Goal: Transaction & Acquisition: Purchase product/service

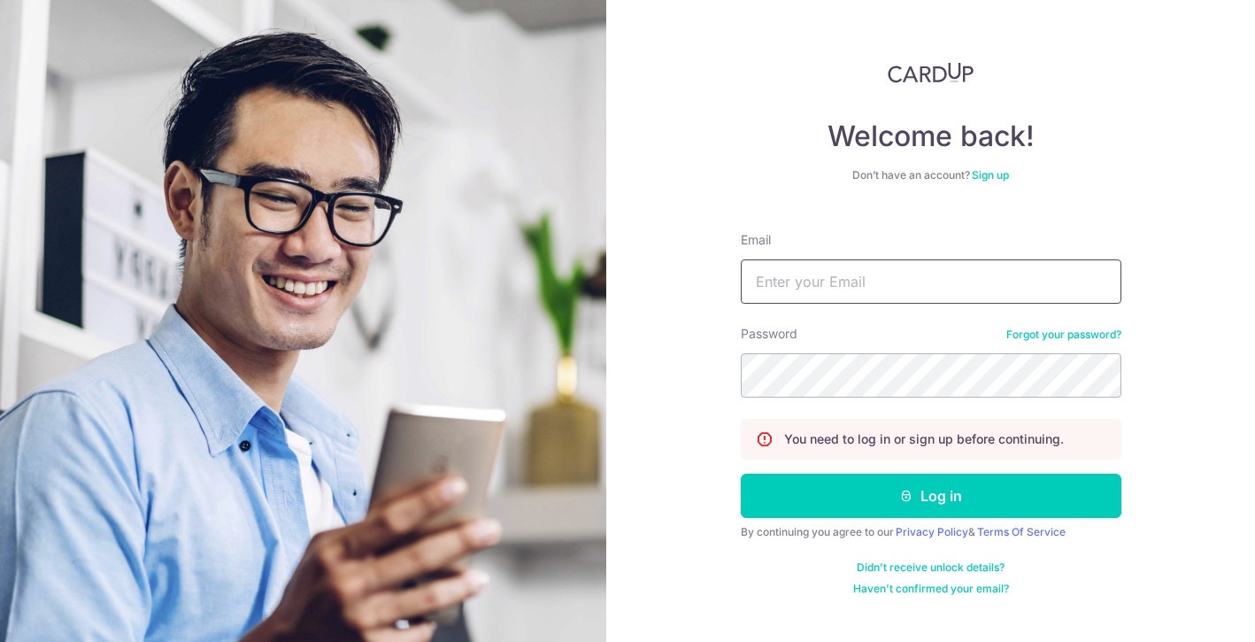
click at [831, 267] on input "Email" at bounding box center [931, 281] width 381 height 44
type input "psilva@sas.edu.sg"
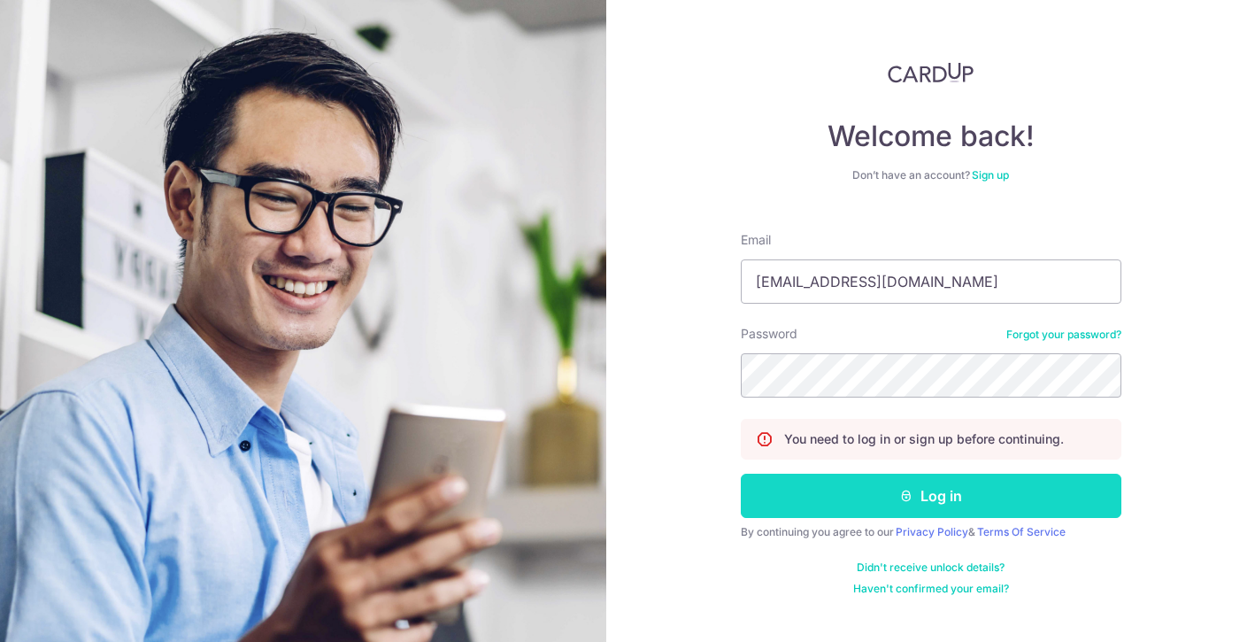
click at [875, 495] on button "Log in" at bounding box center [931, 496] width 381 height 44
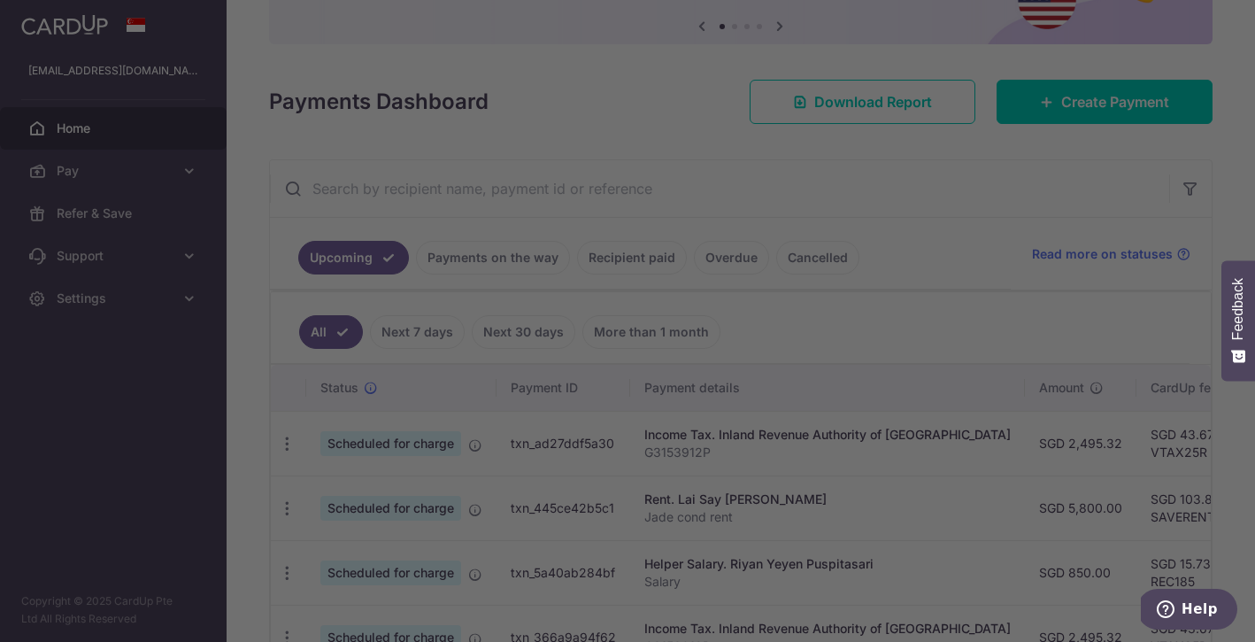
scroll to position [202, 0]
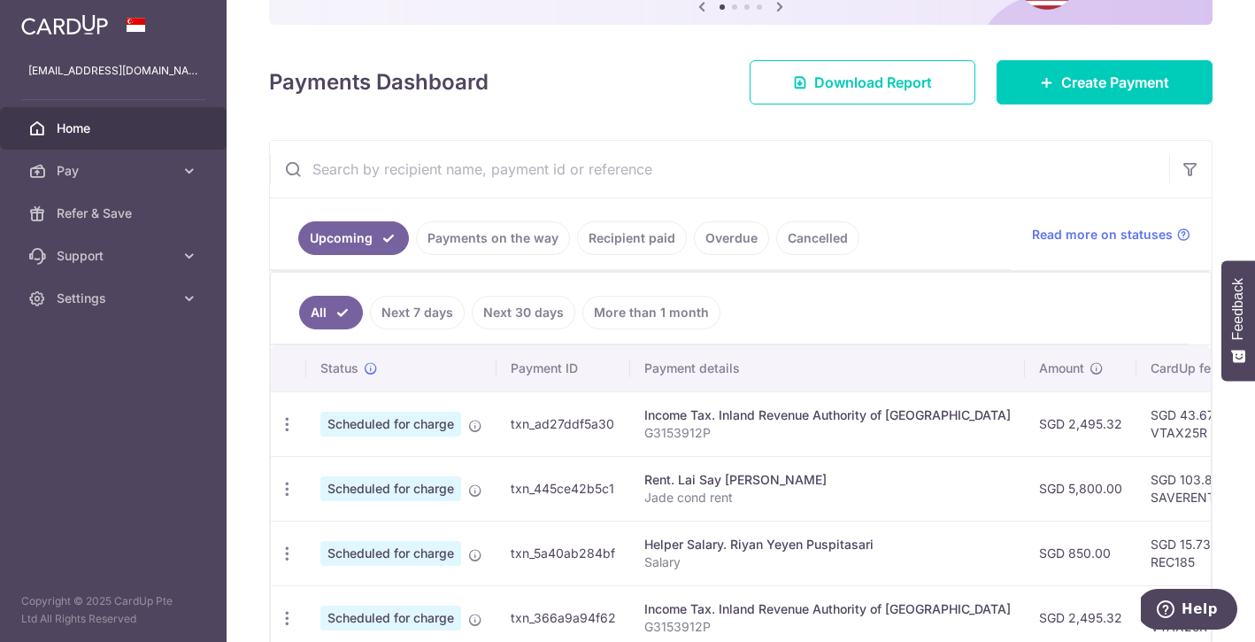
click at [549, 318] on link "Next 30 days" at bounding box center [524, 313] width 104 height 34
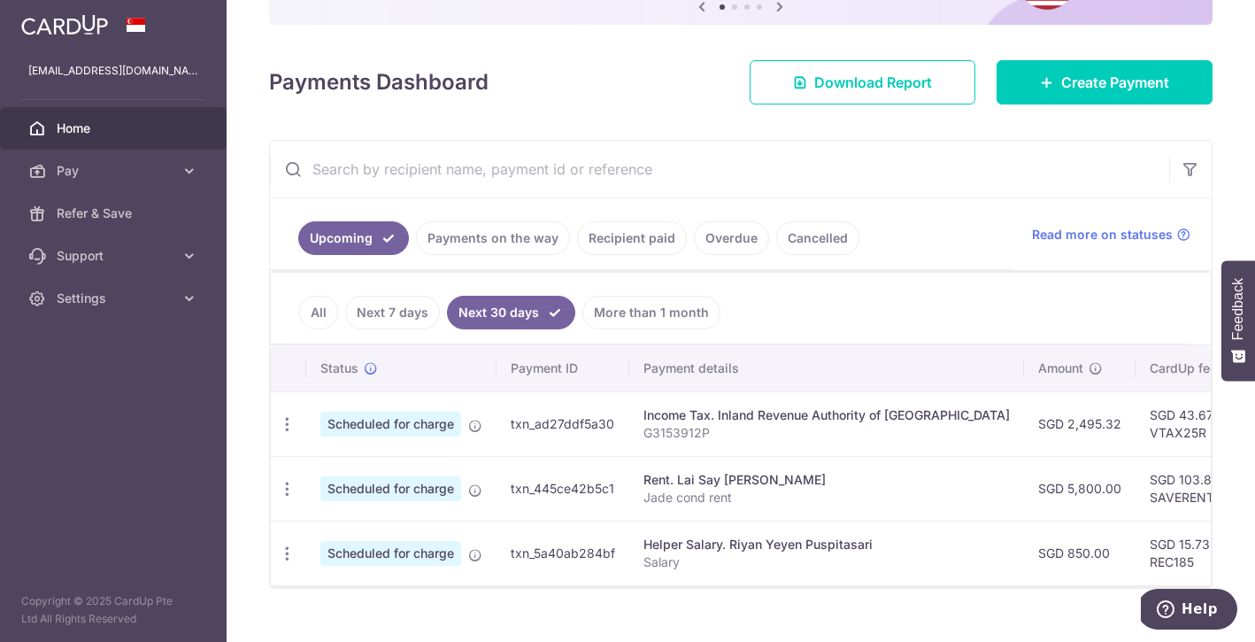
scroll to position [232, 0]
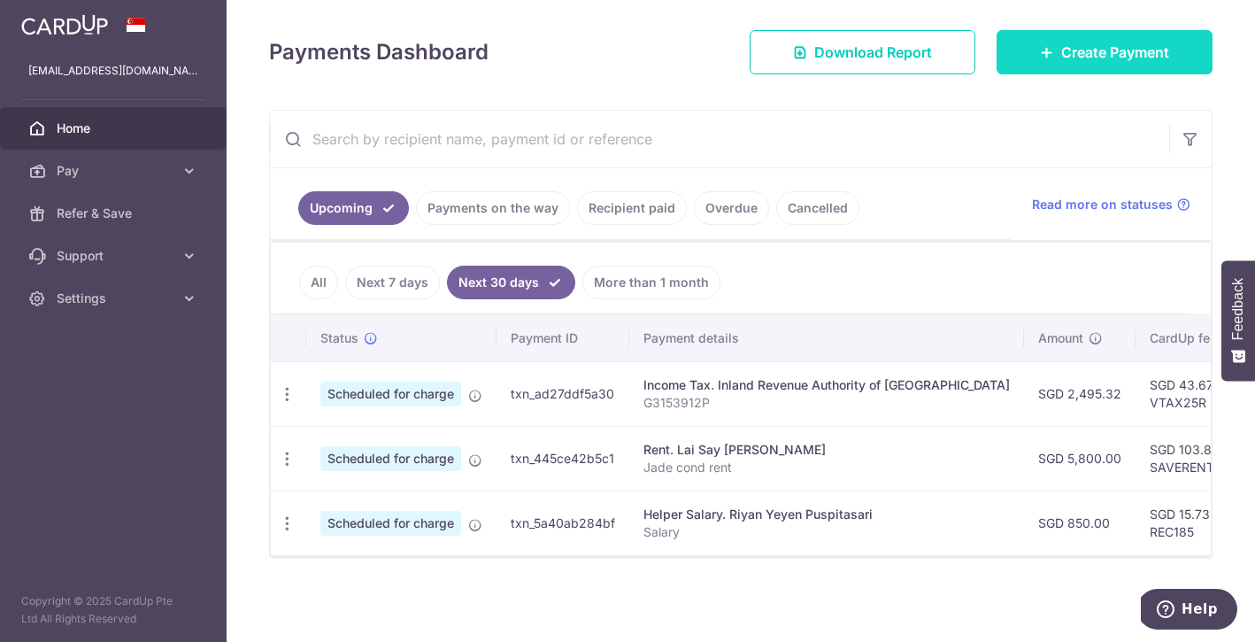
click at [1066, 54] on span "Create Payment" at bounding box center [1116, 52] width 108 height 21
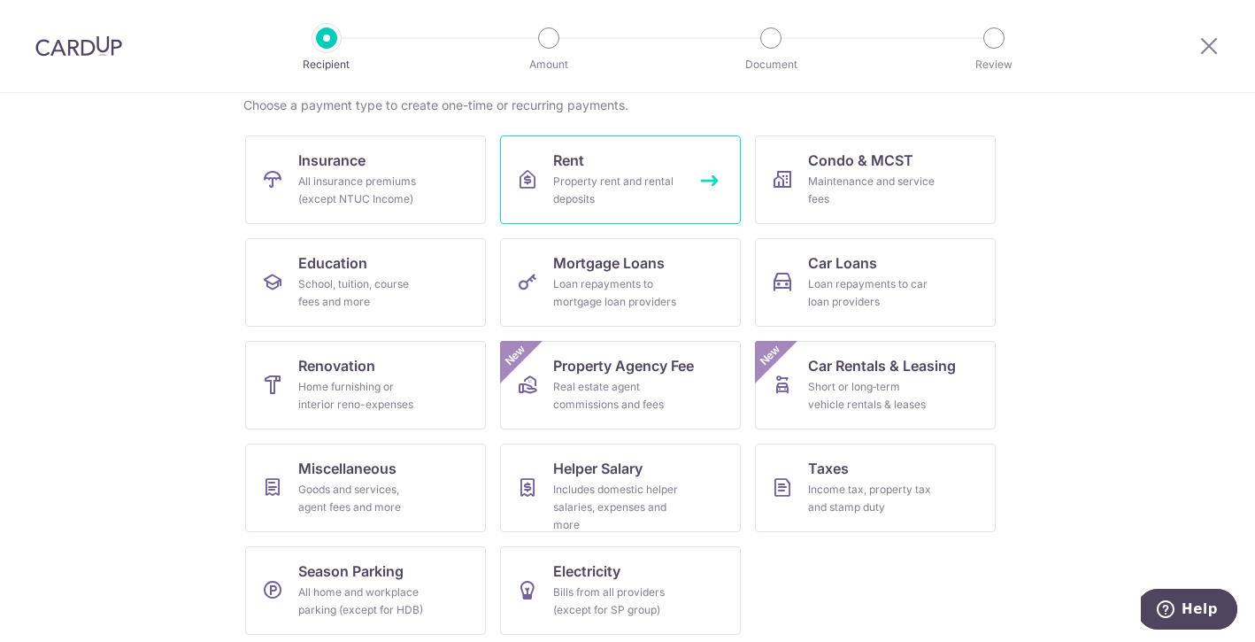
scroll to position [151, 0]
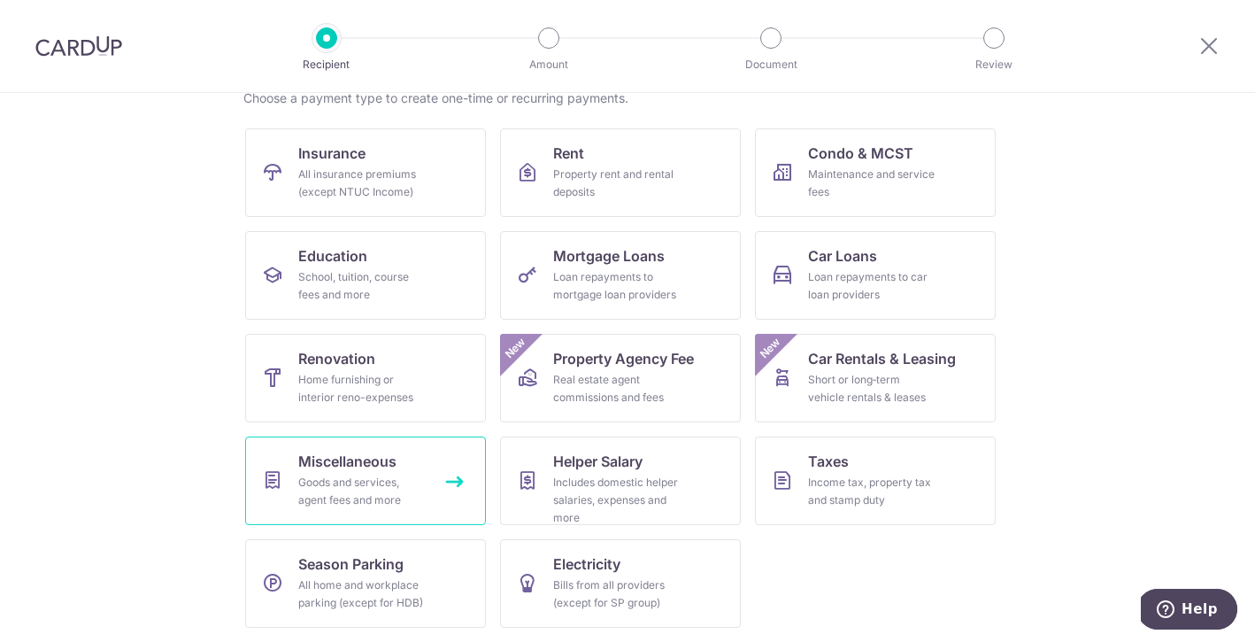
click at [434, 483] on link "Miscellaneous Goods and services, agent fees and more" at bounding box center [365, 480] width 241 height 89
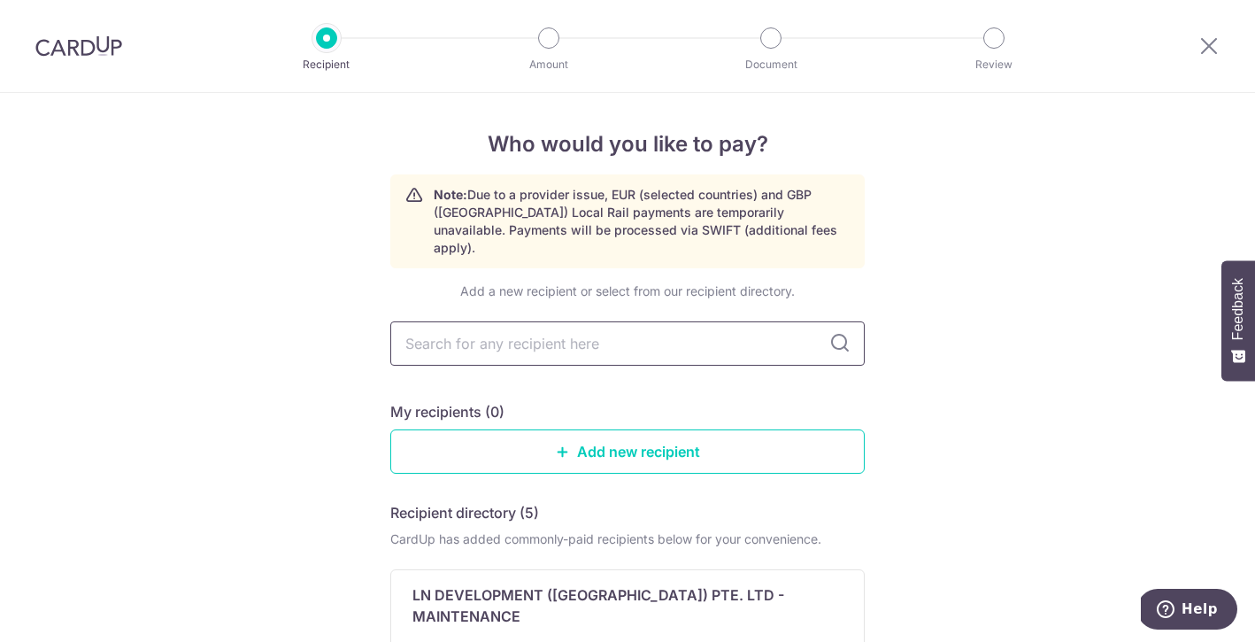
click at [546, 330] on input "text" at bounding box center [627, 343] width 475 height 44
type input "min"
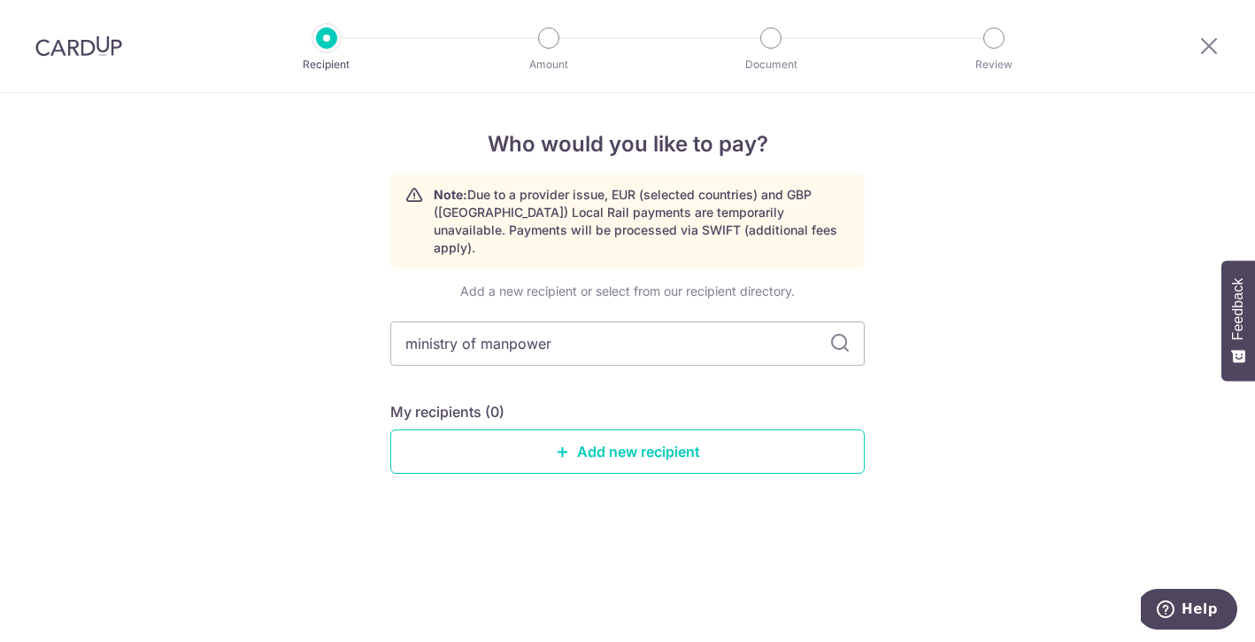
type input "ministry of manpower"
click at [545, 321] on input "ministry of manpower" at bounding box center [627, 343] width 475 height 44
click at [592, 434] on link "Add new recipient" at bounding box center [627, 451] width 475 height 44
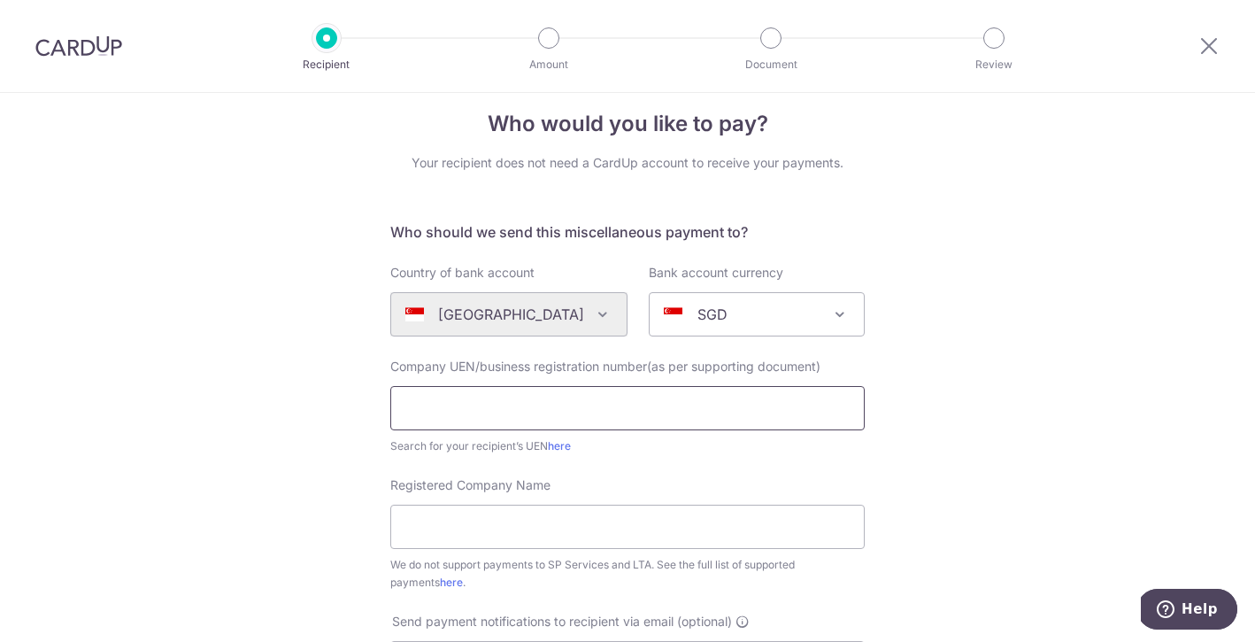
scroll to position [26, 0]
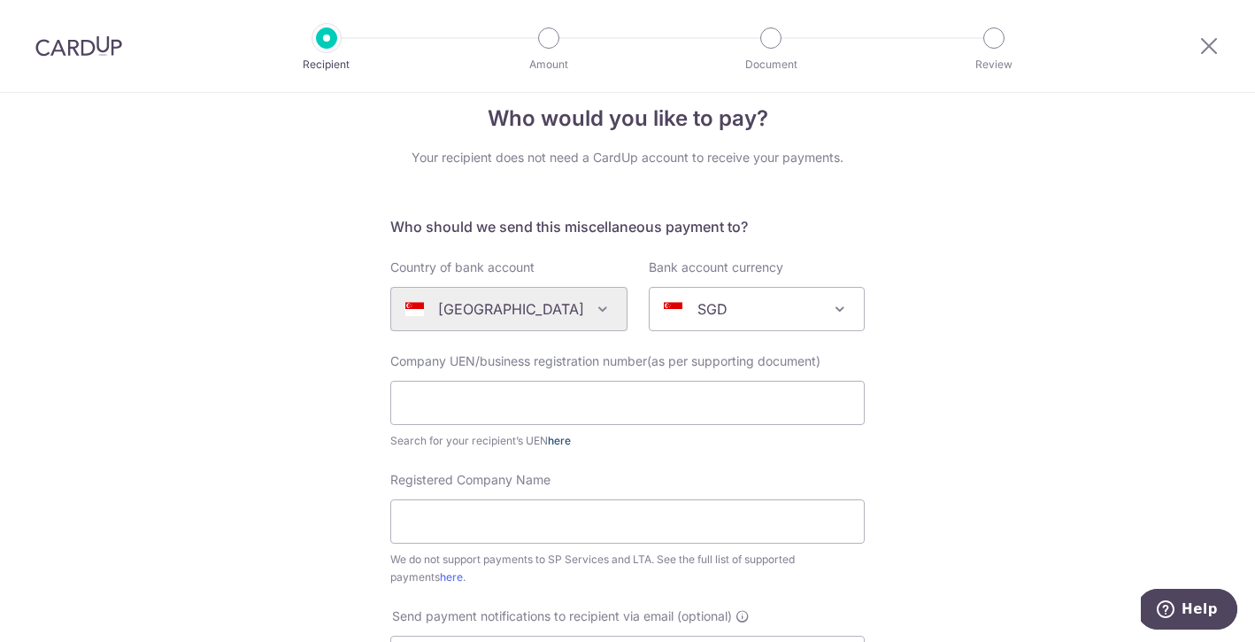
click at [565, 440] on link "here" at bounding box center [559, 440] width 23 height 13
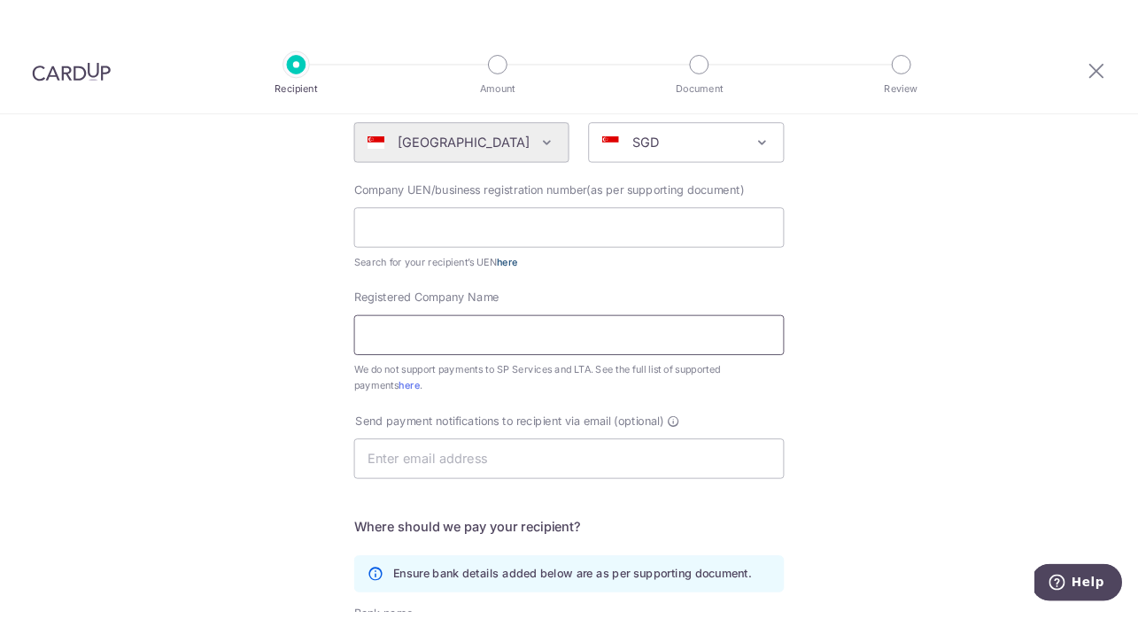
scroll to position [212, 0]
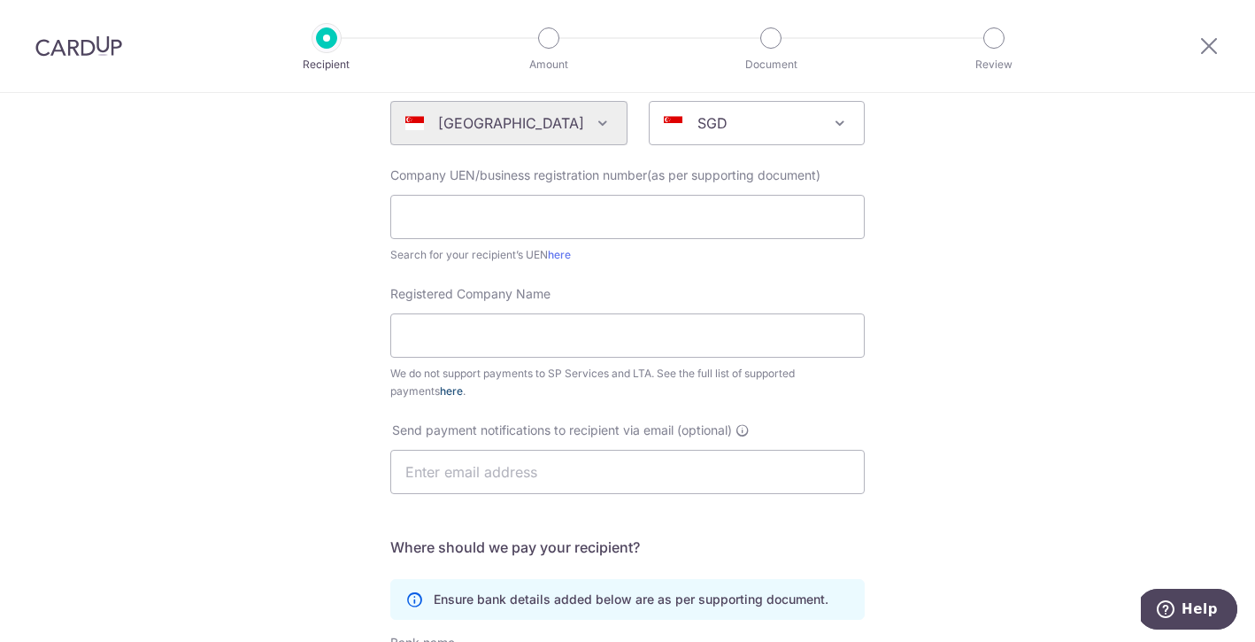
click at [440, 391] on link "here" at bounding box center [451, 390] width 23 height 13
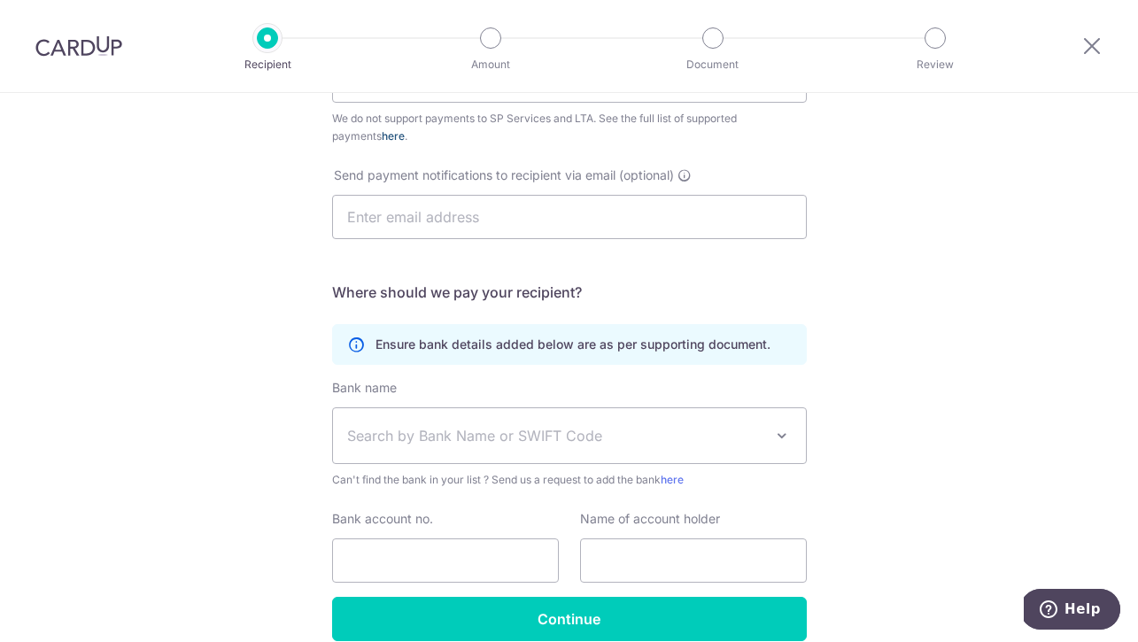
scroll to position [549, 0]
